Goal: Check status: Check status

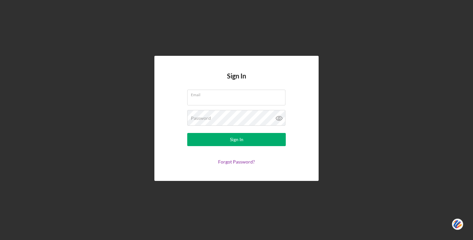
type input "[EMAIL_ADDRESS][DOMAIN_NAME]"
click at [144, 61] on div "Sign In Email [EMAIL_ADDRESS][DOMAIN_NAME] Password Sign In Forgot Password?" at bounding box center [236, 118] width 466 height 237
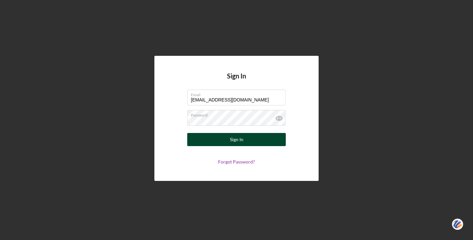
click at [219, 138] on button "Sign In" at bounding box center [236, 139] width 99 height 13
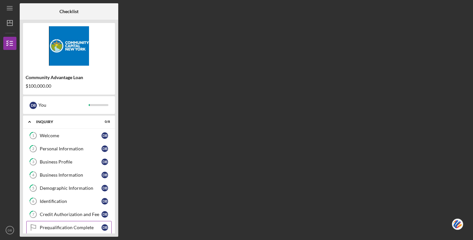
click at [57, 226] on div "Prequalification Complete" at bounding box center [71, 227] width 62 height 5
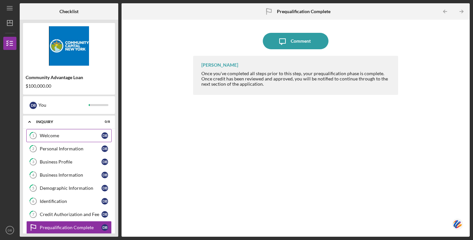
scroll to position [81, 0]
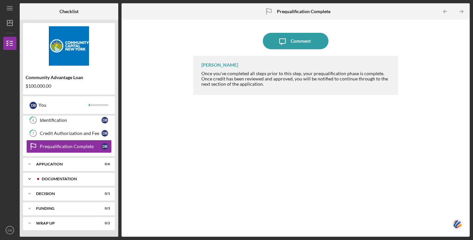
click at [69, 179] on div "Documentation" at bounding box center [74, 179] width 65 height 4
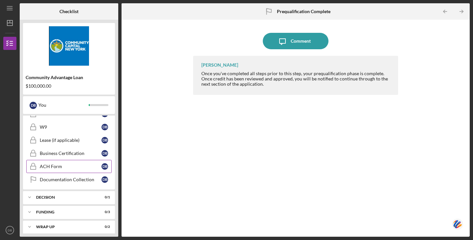
scroll to position [347, 0]
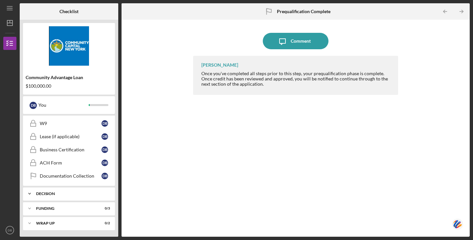
click at [44, 194] on div "Decision" at bounding box center [71, 194] width 71 height 4
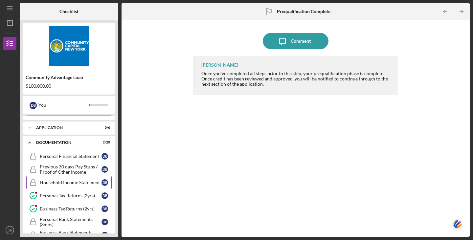
scroll to position [150, 0]
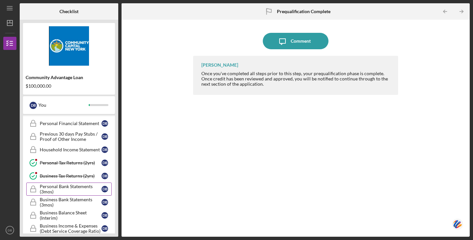
click at [54, 188] on div "Personal Bank Statements (3mos)" at bounding box center [71, 189] width 62 height 11
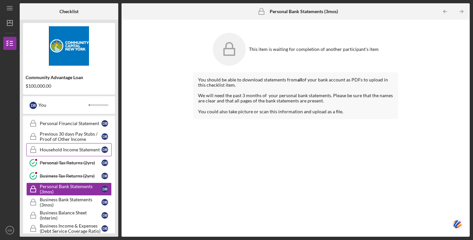
click at [64, 149] on div "Household Income Statement" at bounding box center [71, 149] width 62 height 5
